Goal: Information Seeking & Learning: Learn about a topic

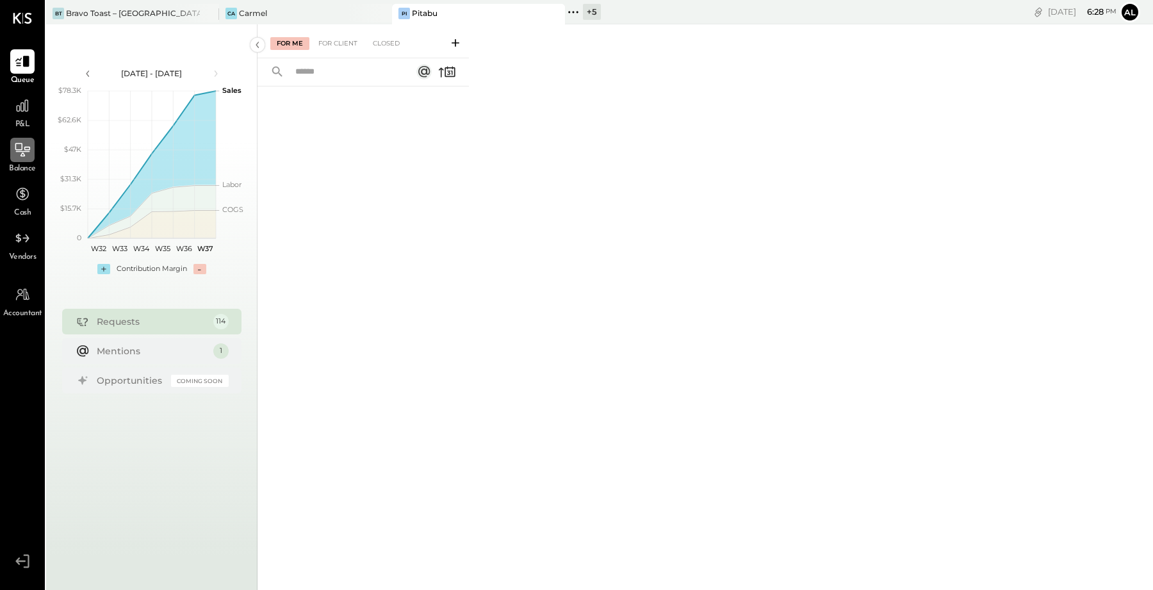
click at [19, 153] on icon at bounding box center [22, 150] width 17 height 17
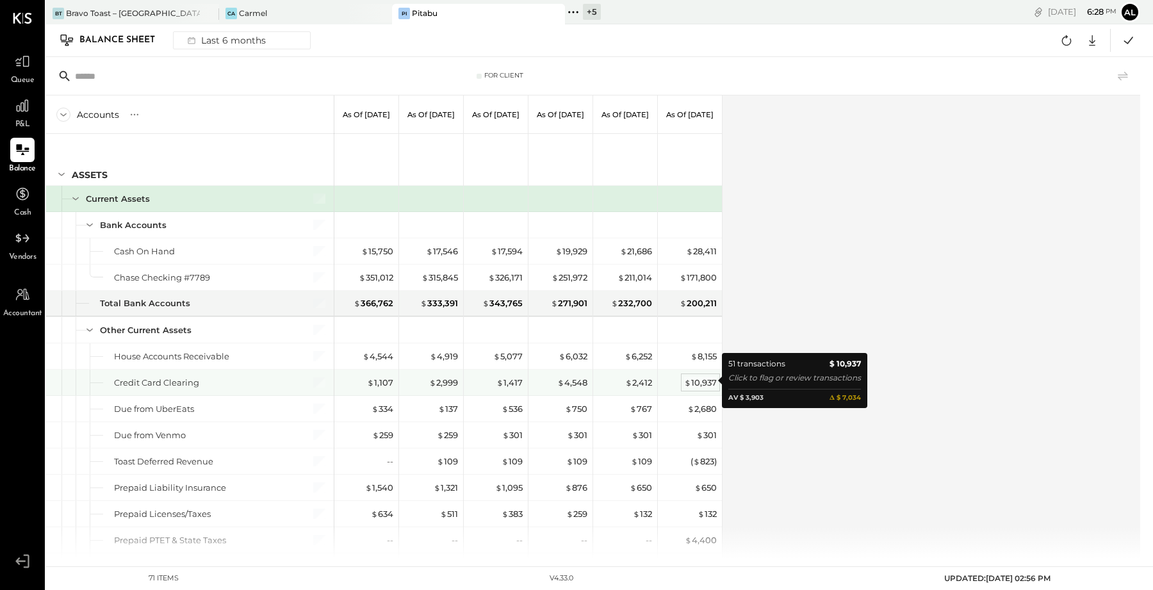
click at [703, 381] on div "$ 10,937" at bounding box center [700, 383] width 33 height 12
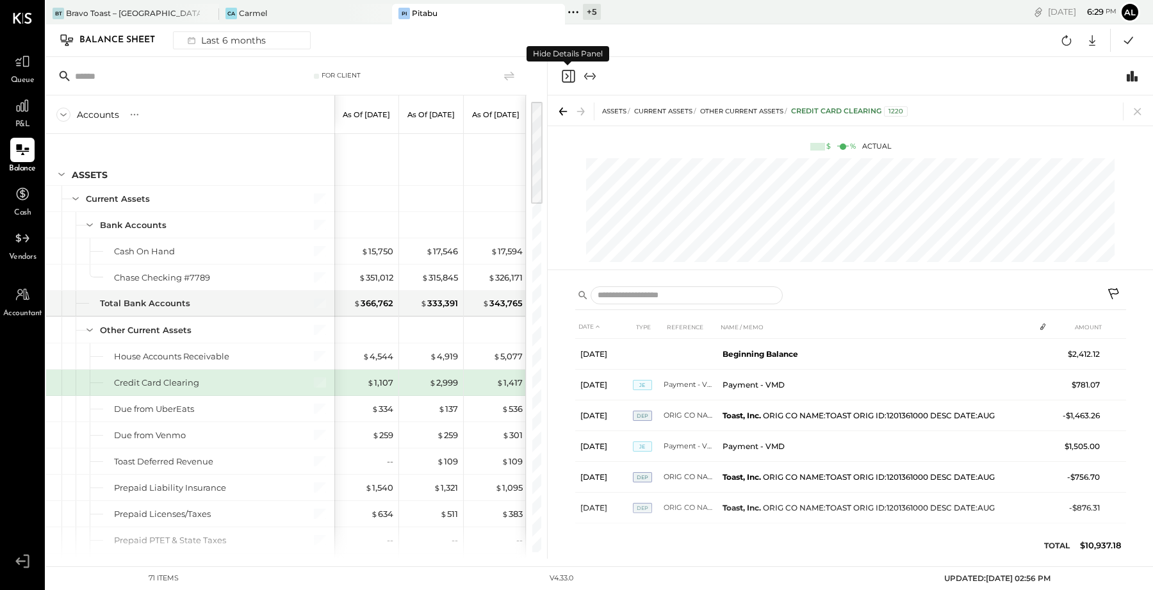
click at [562, 75] on icon "Close panel" at bounding box center [568, 76] width 13 height 13
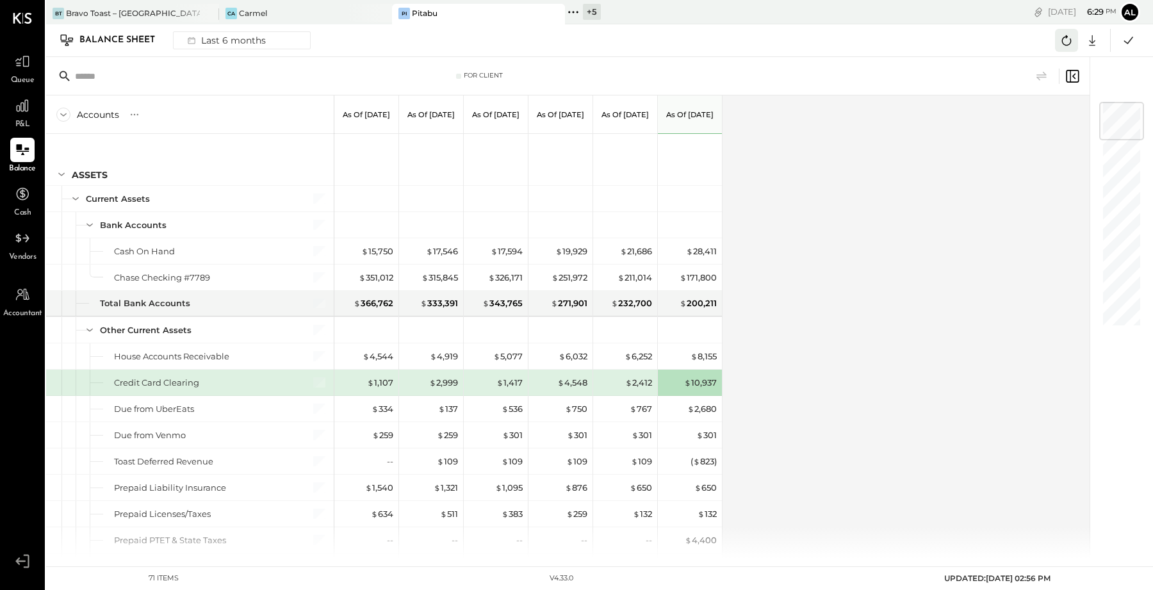
click at [1067, 35] on icon at bounding box center [1066, 40] width 17 height 17
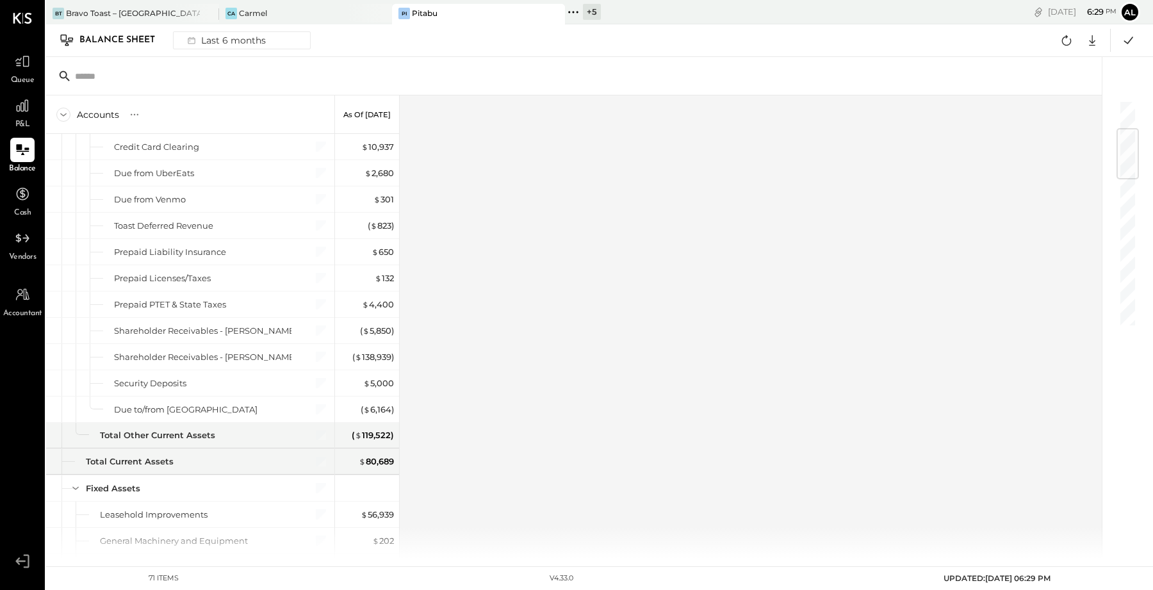
scroll to position [228, 0]
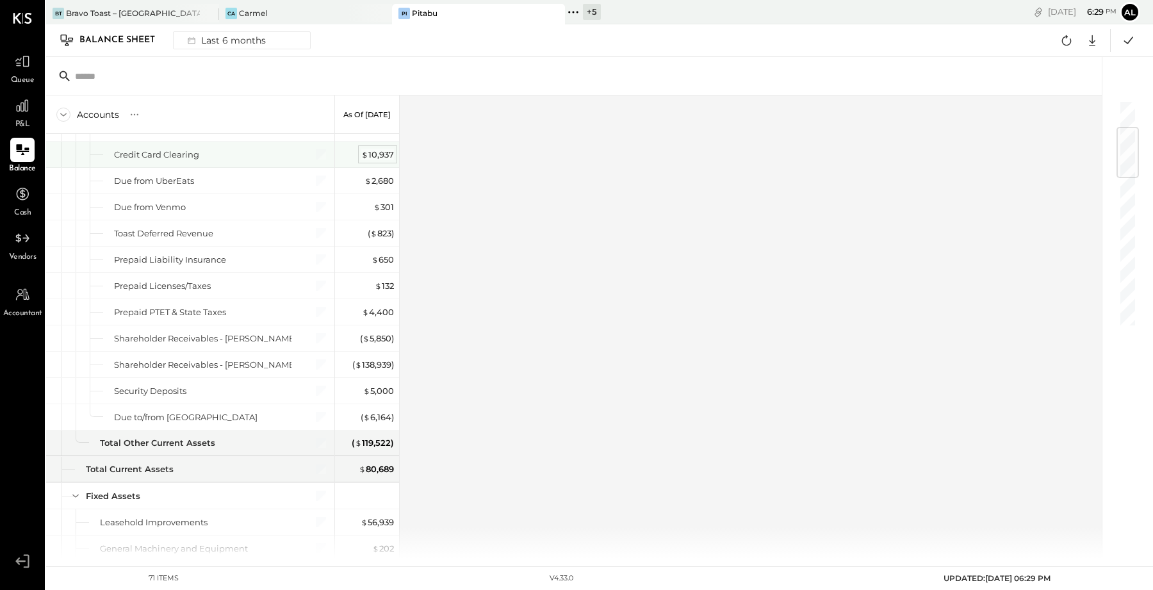
click at [372, 154] on div "$ 10,937" at bounding box center [377, 155] width 33 height 12
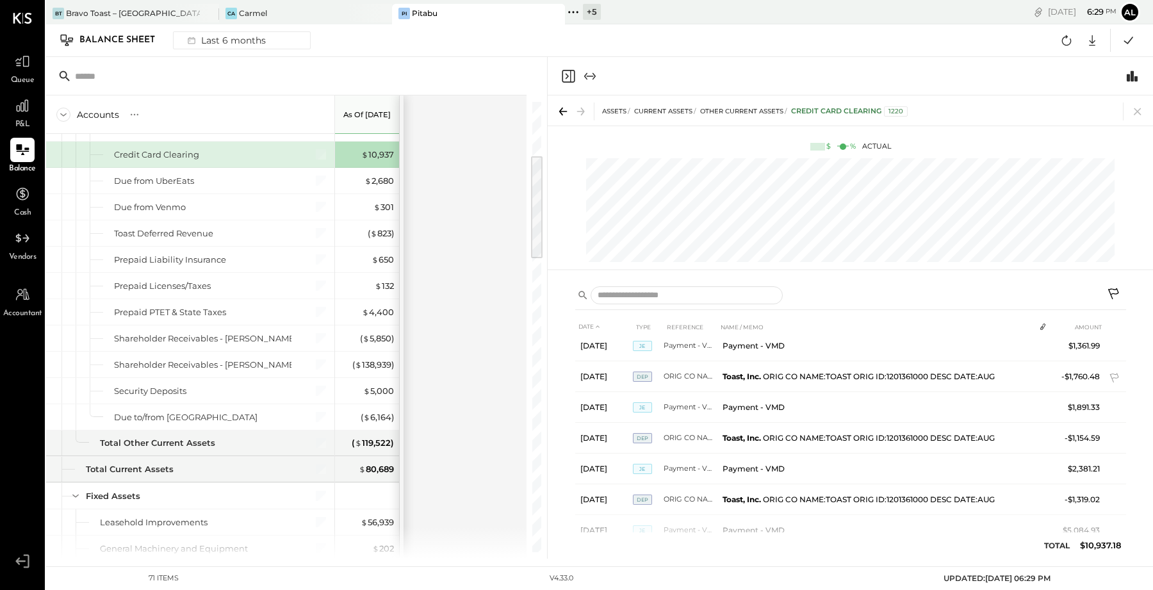
scroll to position [1380, 0]
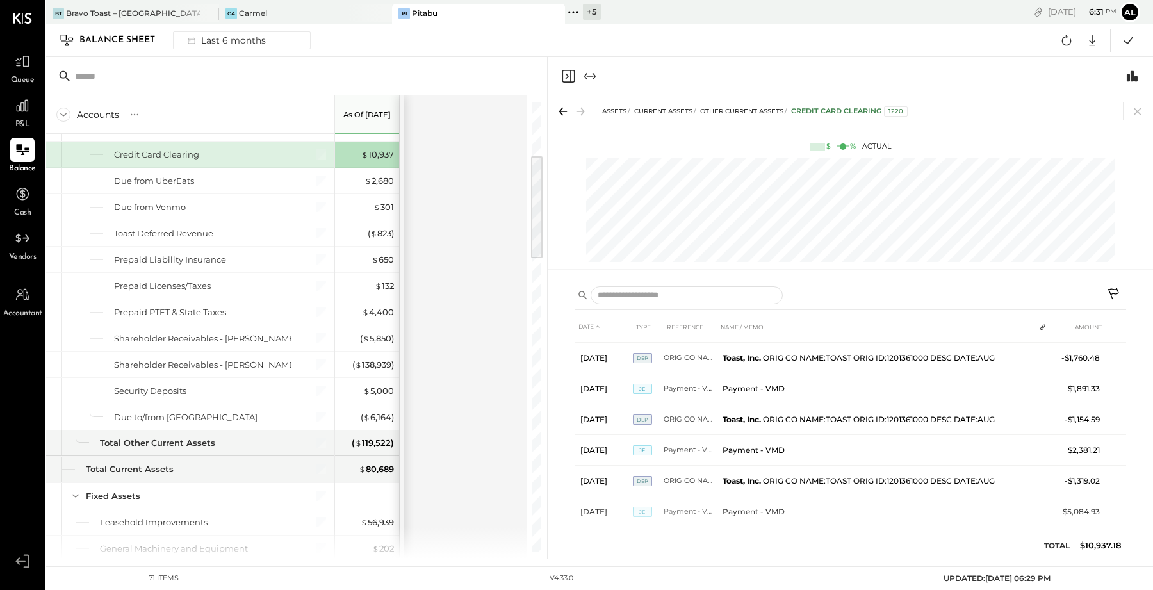
click at [568, 74] on icon "Close panel" at bounding box center [568, 76] width 15 height 15
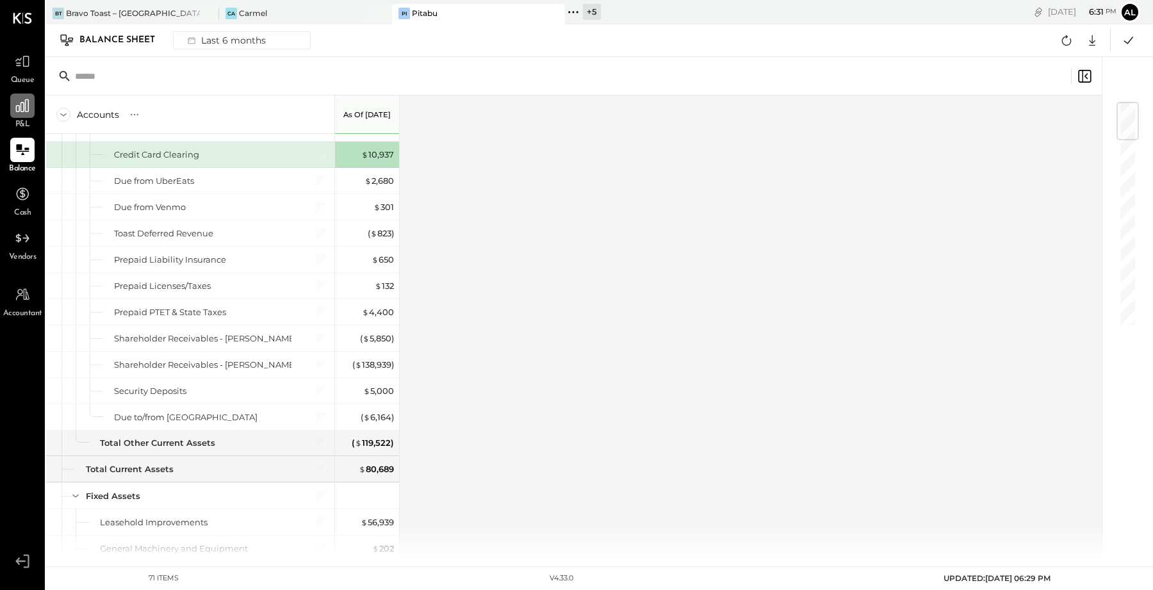
click at [29, 113] on icon at bounding box center [22, 105] width 17 height 17
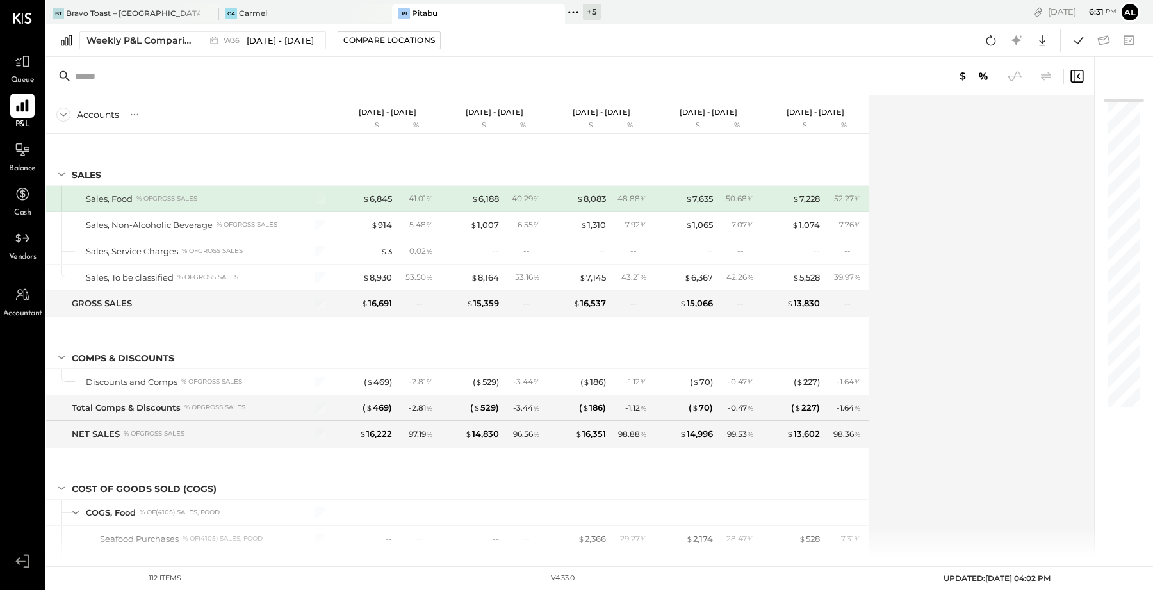
scroll to position [1333, 0]
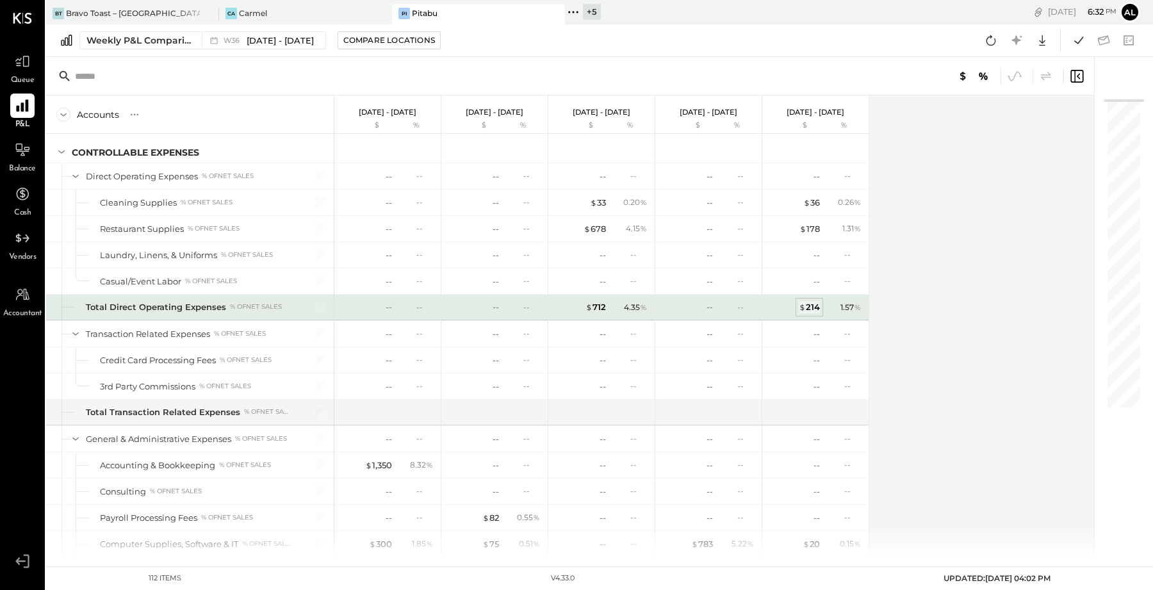
click at [810, 301] on div "$ 214" at bounding box center [809, 307] width 21 height 12
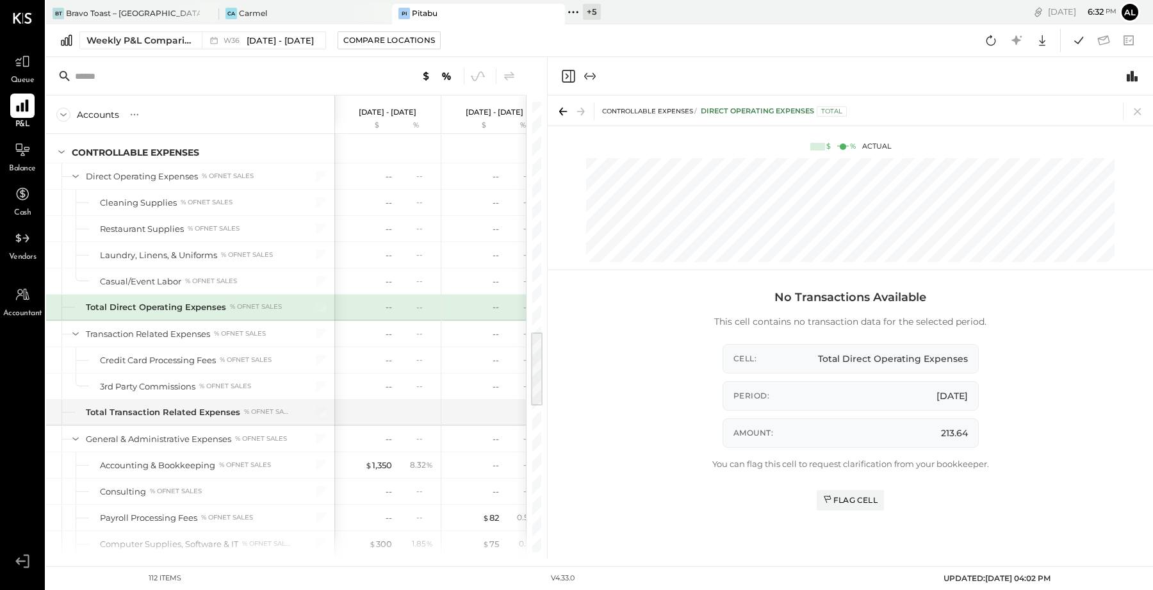
click at [565, 76] on icon "Close panel" at bounding box center [568, 76] width 15 height 15
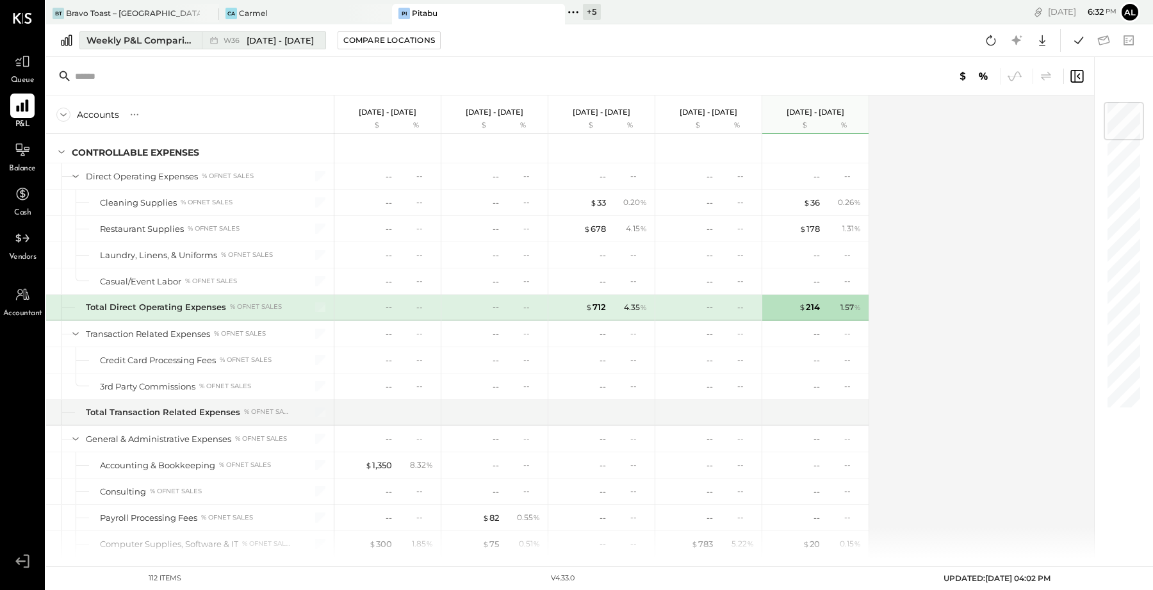
click at [137, 42] on div "Weekly P&L Comparison" at bounding box center [140, 40] width 108 height 13
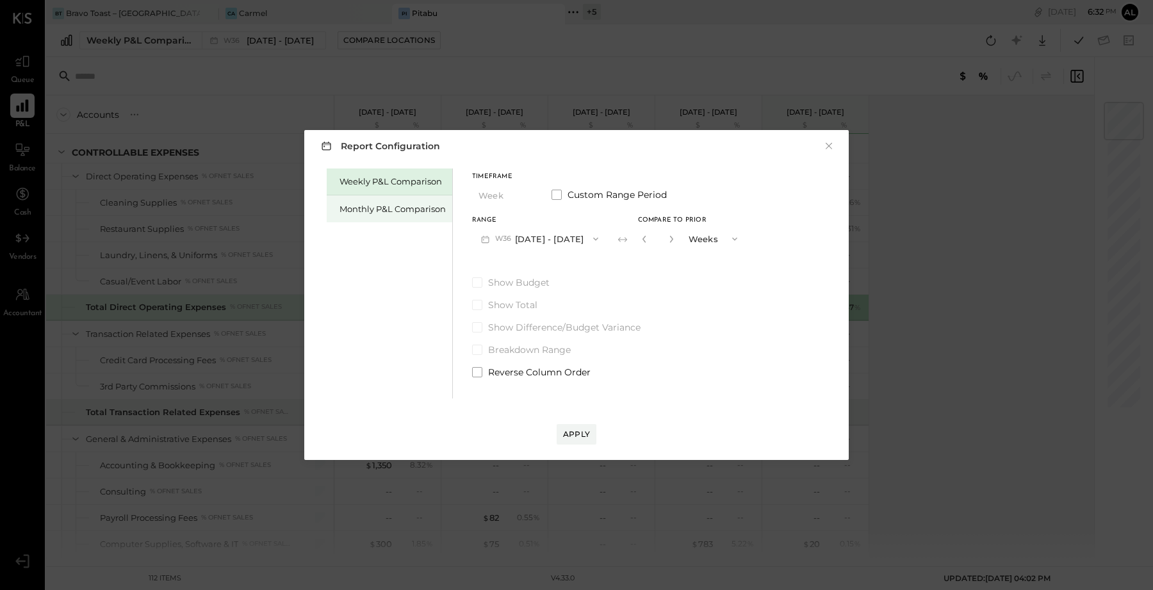
click at [374, 206] on div "Monthly P&L Comparison" at bounding box center [393, 209] width 106 height 12
click at [593, 238] on icon "button" at bounding box center [595, 239] width 5 height 3
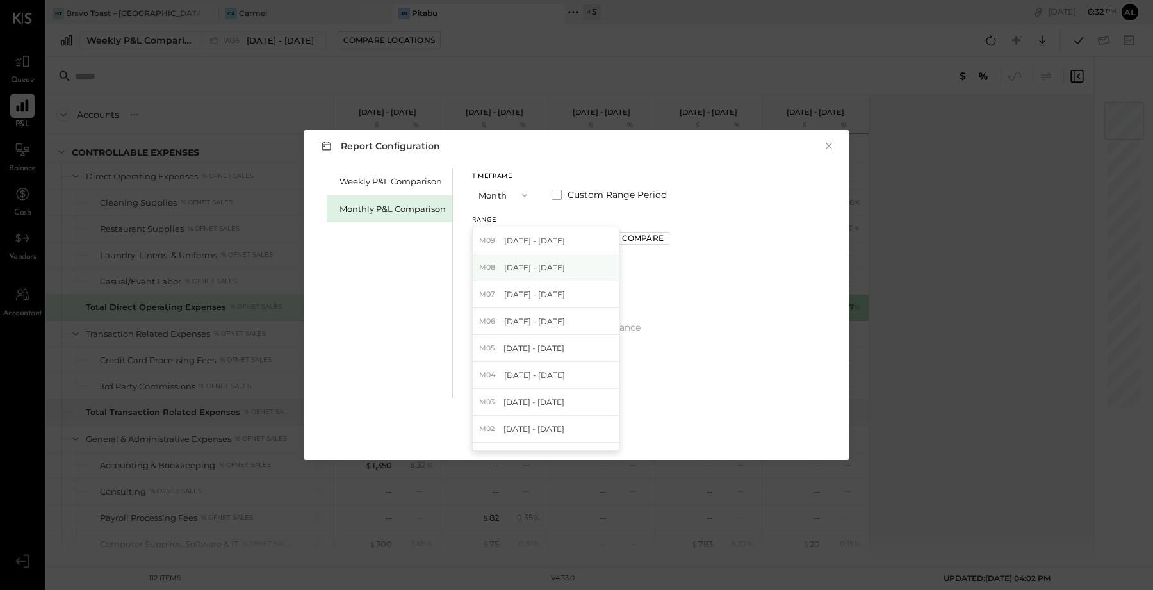
click at [571, 265] on div "M08 [DATE] - [DATE]" at bounding box center [546, 267] width 146 height 27
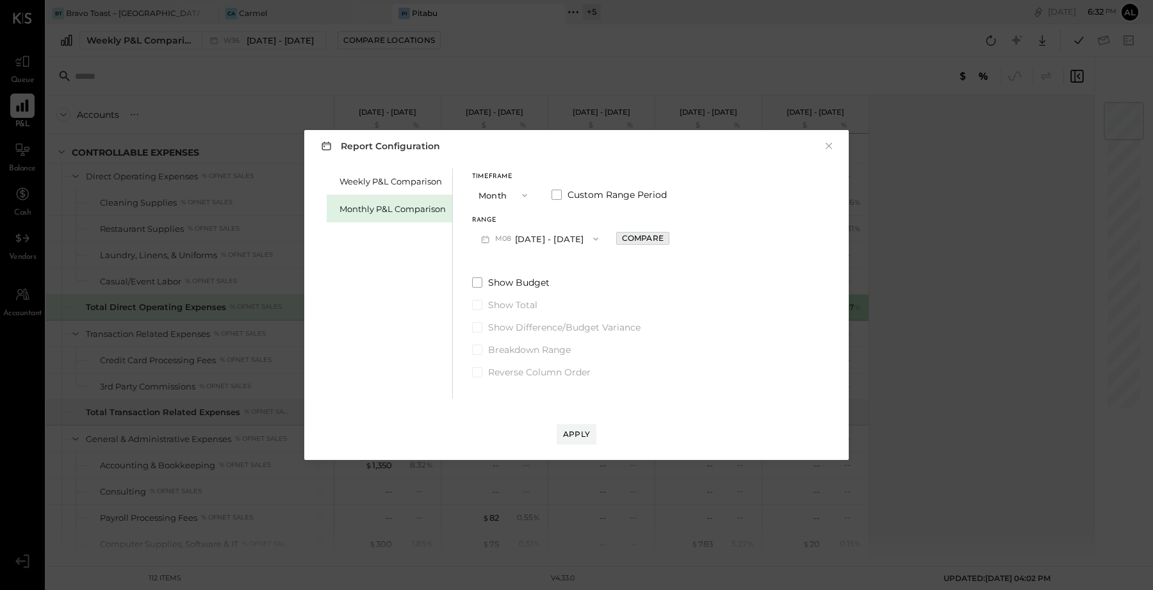
click at [638, 240] on div "Compare" at bounding box center [643, 238] width 42 height 11
click at [668, 240] on icon "button" at bounding box center [672, 239] width 8 height 8
click at [641, 243] on button "button" at bounding box center [644, 239] width 10 height 14
click at [668, 241] on icon "button" at bounding box center [672, 239] width 8 height 8
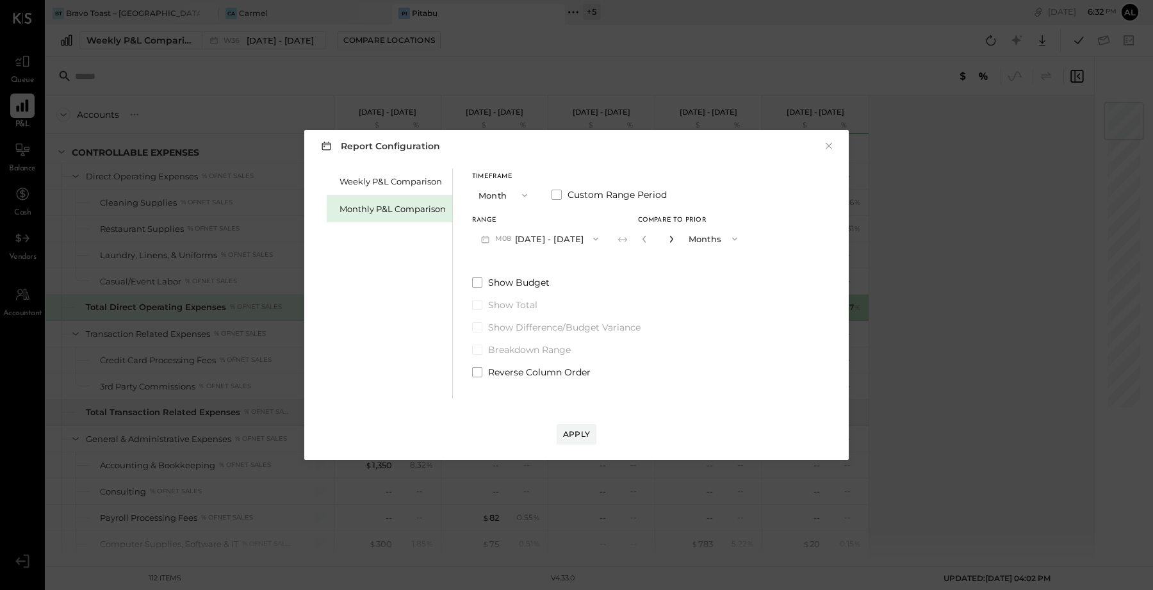
type input "*"
click at [586, 438] on div "Apply" at bounding box center [576, 434] width 27 height 11
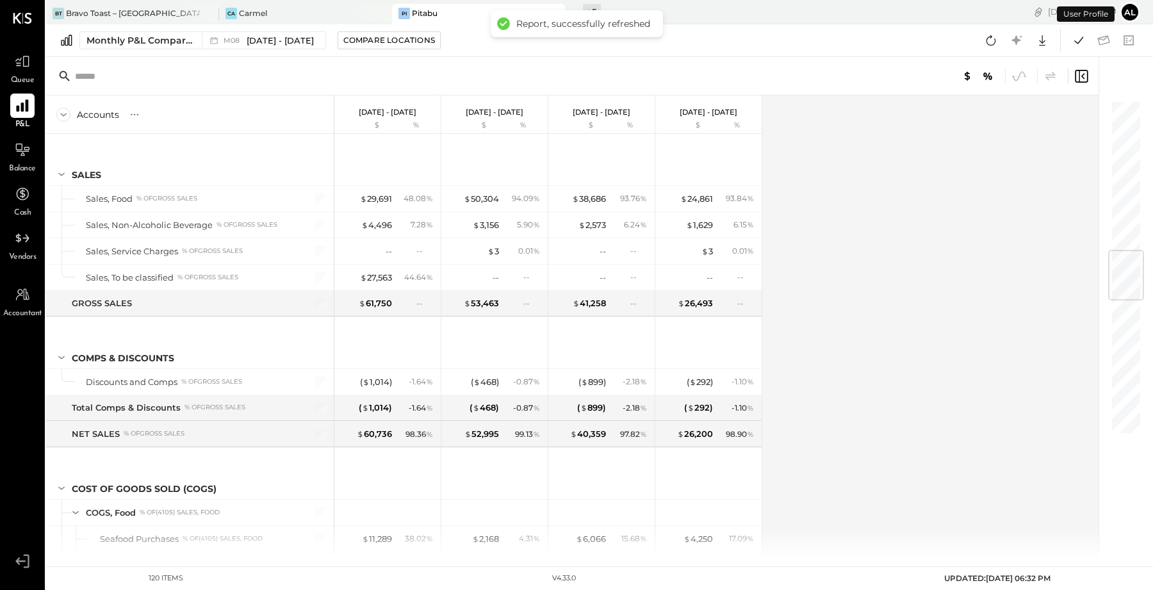
scroll to position [1269, 0]
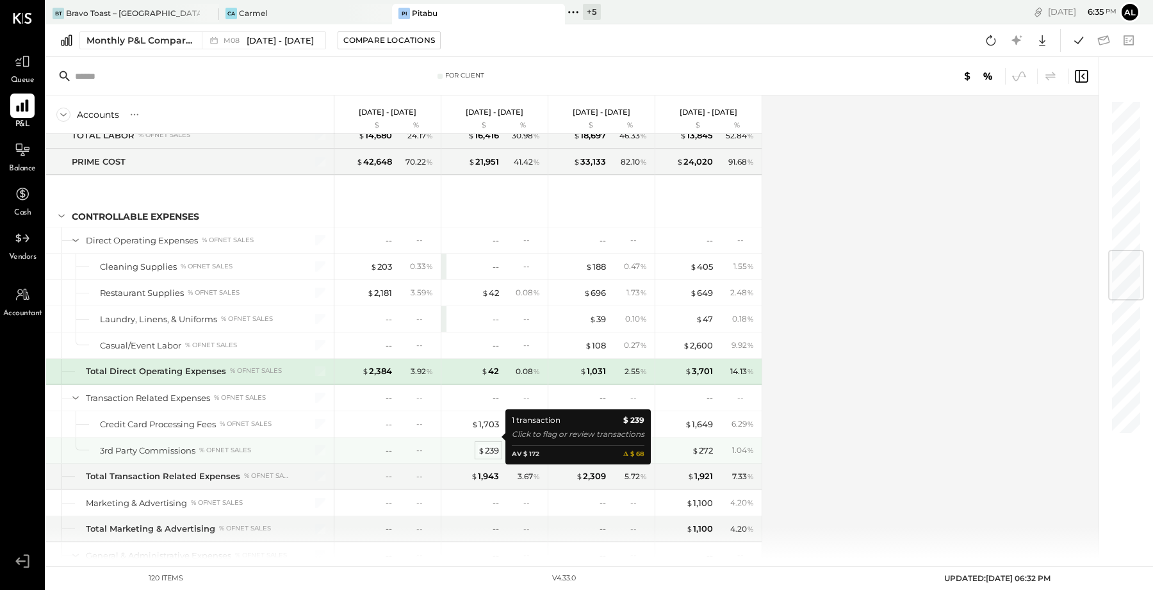
click at [491, 445] on div "$ 239" at bounding box center [488, 451] width 21 height 12
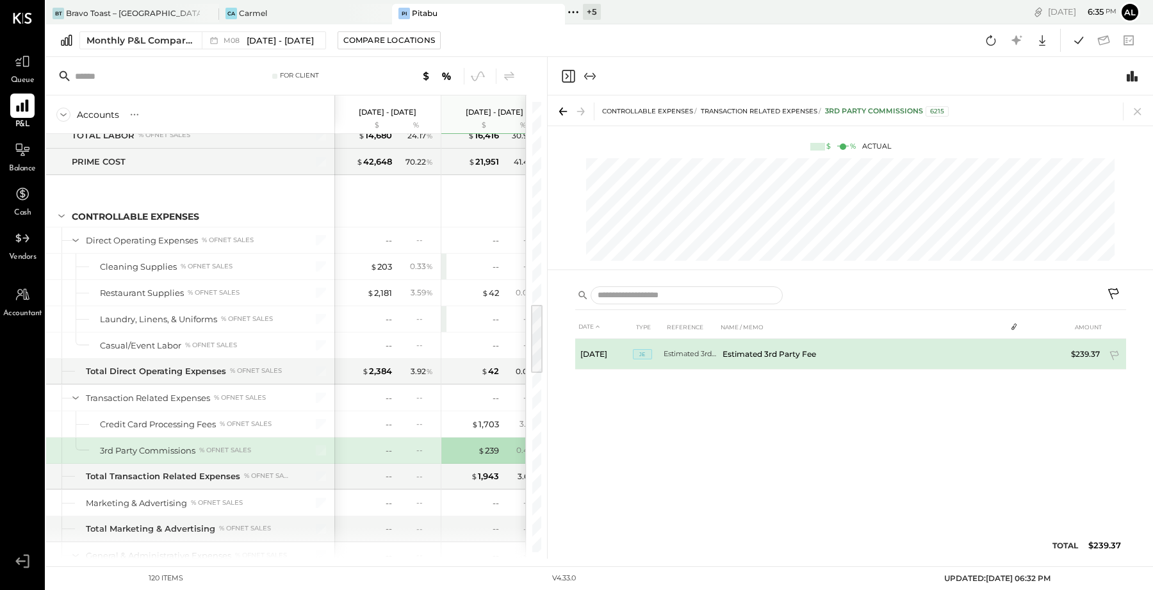
click at [813, 358] on td "Estimated 3rd Party Fee" at bounding box center [862, 354] width 288 height 31
click at [810, 355] on td "Estimated 3rd Party Fee" at bounding box center [862, 354] width 288 height 31
click at [810, 355] on td "Estimated 3rd Party Fee" at bounding box center [862, 352] width 288 height 26
click at [644, 354] on span "JE" at bounding box center [642, 354] width 19 height 10
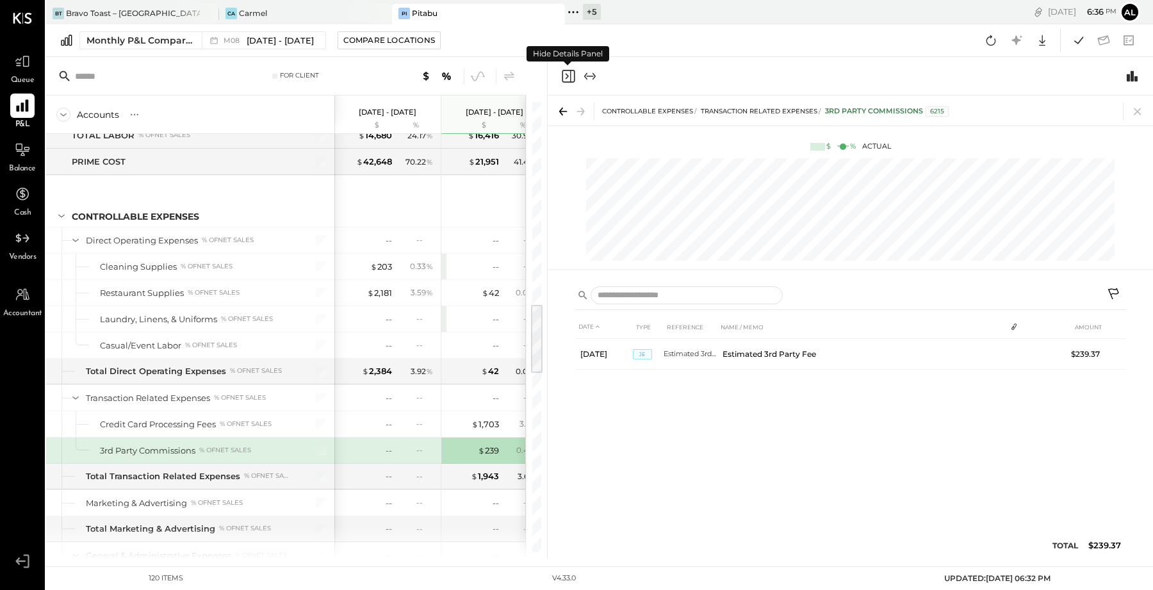
click at [569, 76] on icon "Close panel" at bounding box center [568, 76] width 15 height 15
